Goal: Information Seeking & Learning: Learn about a topic

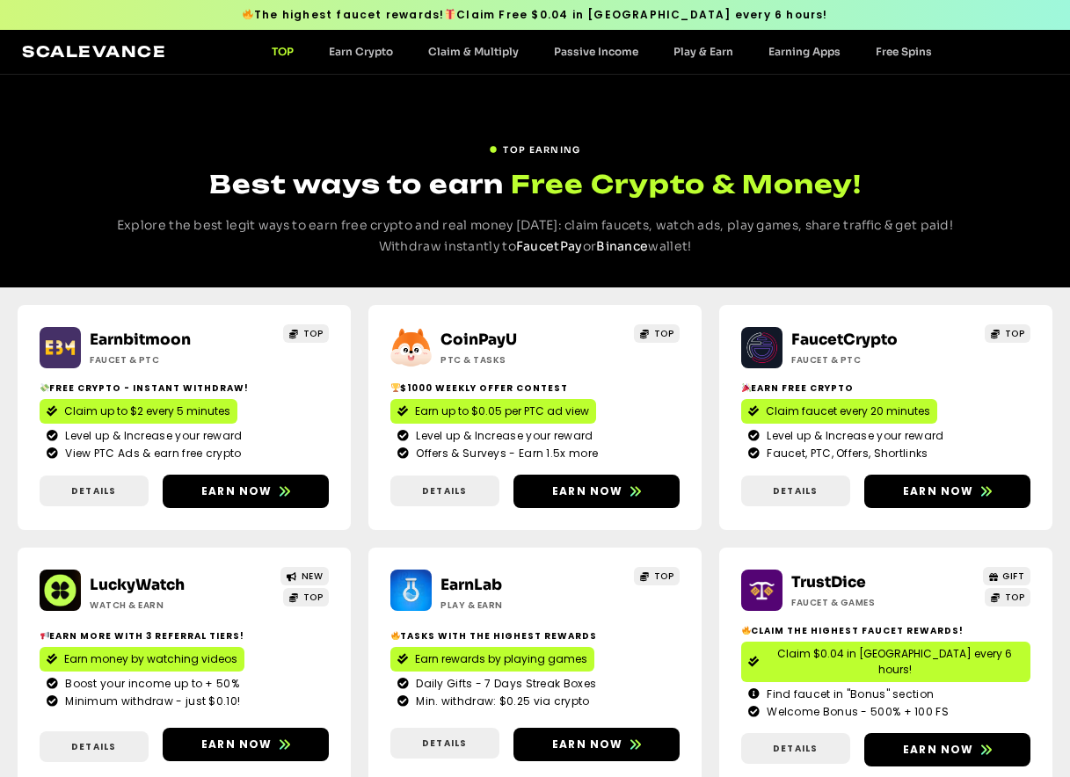
click at [57, 349] on img at bounding box center [60, 347] width 41 height 41
click at [355, 58] on link "Earn Crypto" at bounding box center [360, 51] width 99 height 13
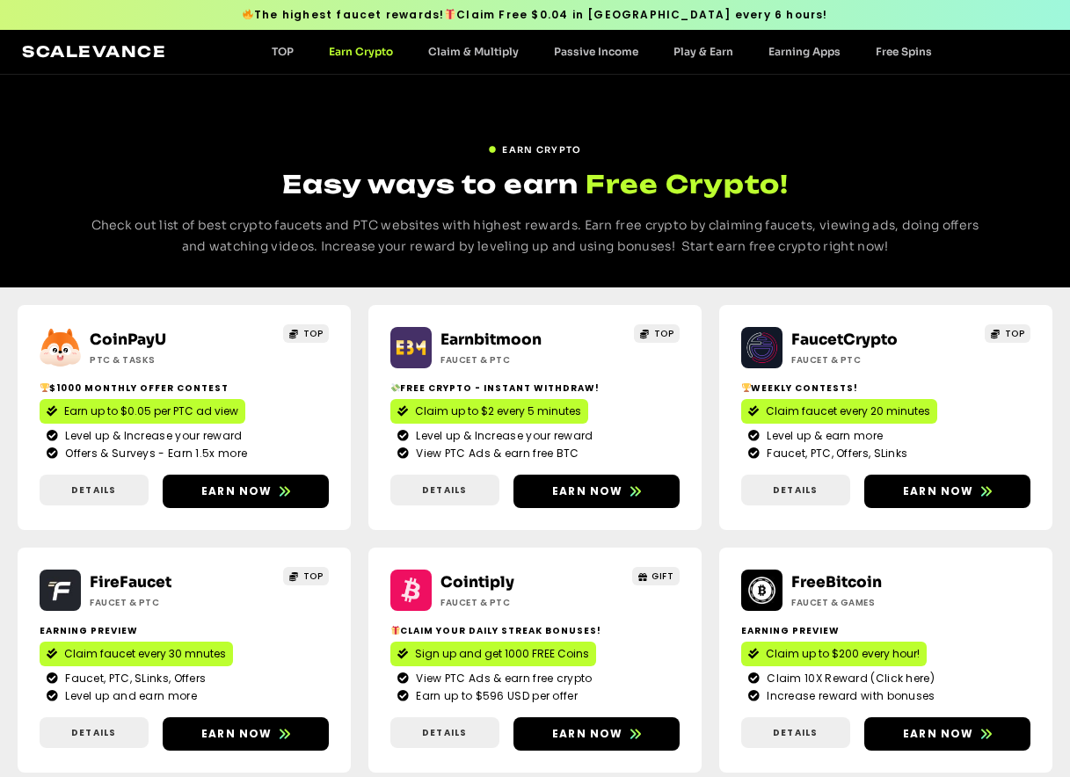
click at [408, 348] on img at bounding box center [410, 347] width 41 height 41
click at [275, 55] on link "TOP" at bounding box center [282, 51] width 57 height 13
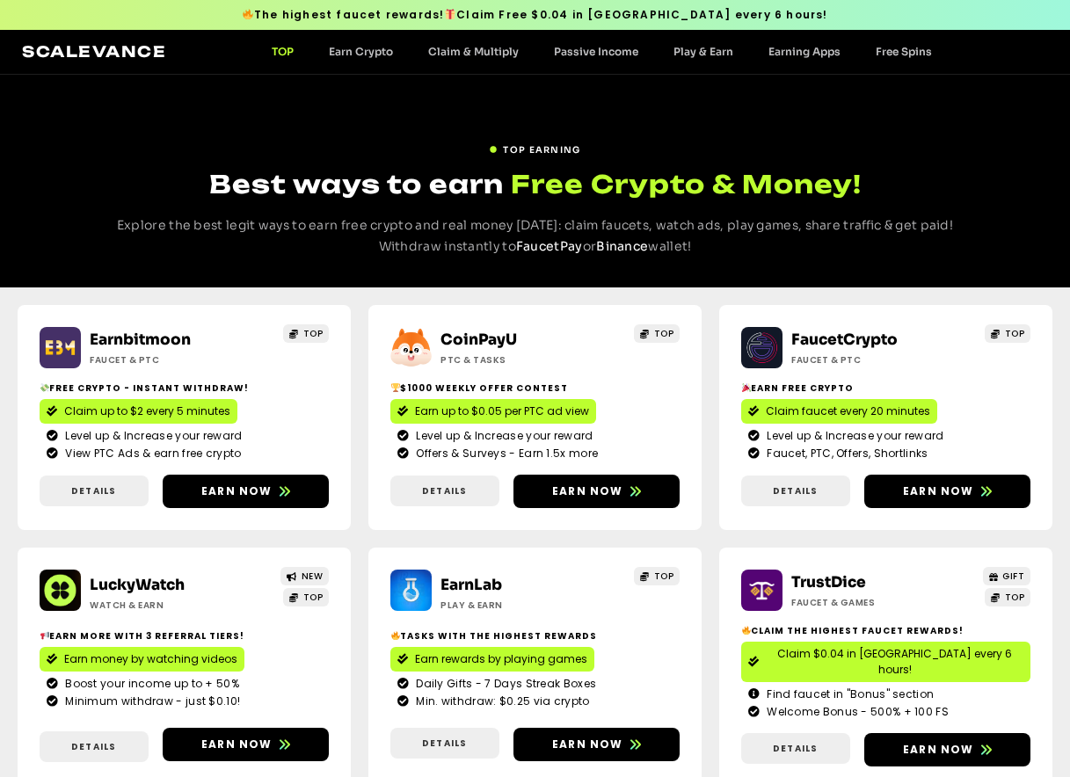
click at [62, 340] on img at bounding box center [60, 347] width 41 height 41
click at [63, 343] on img at bounding box center [60, 347] width 41 height 41
click at [60, 346] on img at bounding box center [60, 347] width 41 height 41
click at [66, 349] on img at bounding box center [60, 347] width 41 height 41
click at [55, 341] on img at bounding box center [60, 347] width 41 height 41
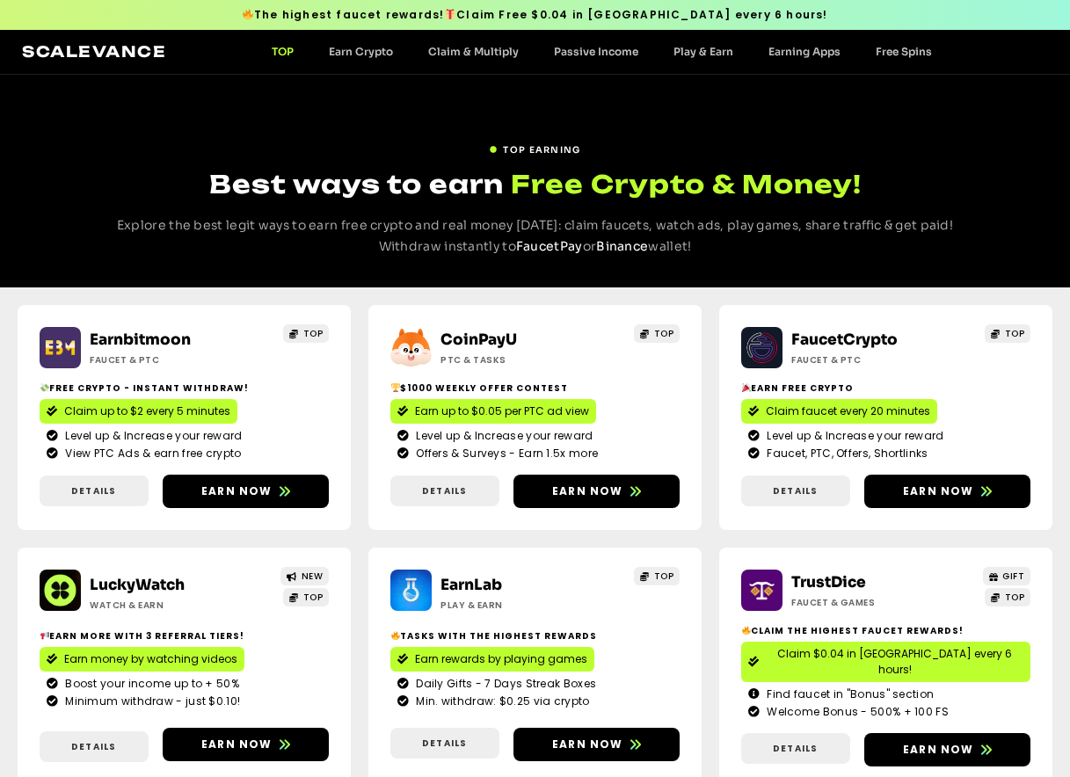
click at [56, 348] on img at bounding box center [60, 347] width 41 height 41
click at [53, 341] on img at bounding box center [60, 347] width 41 height 41
click at [55, 346] on img at bounding box center [60, 347] width 41 height 41
click at [70, 353] on img at bounding box center [60, 347] width 41 height 41
